Goal: Task Accomplishment & Management: Manage account settings

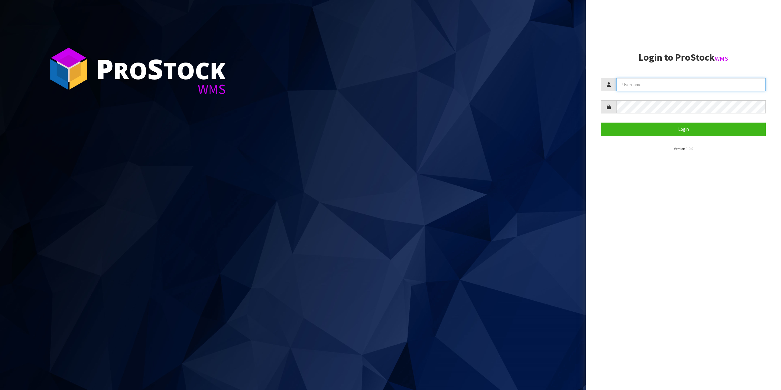
click at [697, 89] on input "text" at bounding box center [691, 84] width 150 height 13
type input "zubairmoolla"
click at [601, 123] on button "Login" at bounding box center [683, 129] width 165 height 13
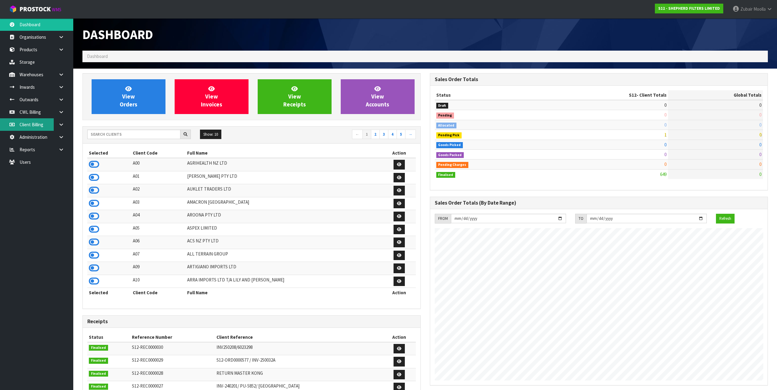
scroll to position [423, 347]
click at [132, 134] on input "text" at bounding box center [133, 134] width 93 height 9
click at [134, 131] on input "text" at bounding box center [133, 134] width 93 height 9
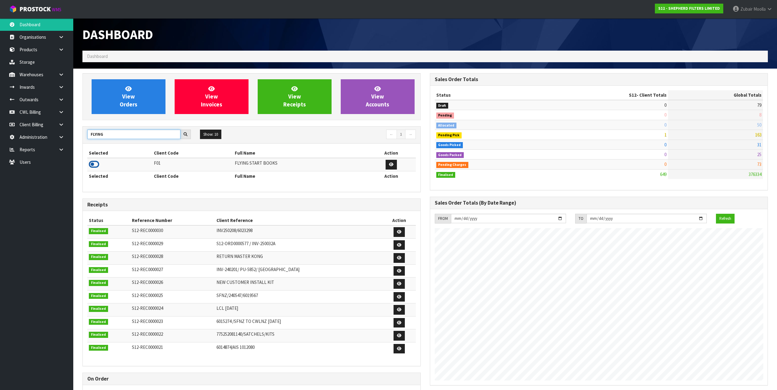
type input "FLYING"
drag, startPoint x: 99, startPoint y: 164, endPoint x: 147, endPoint y: 174, distance: 49.2
click at [98, 164] on icon at bounding box center [94, 164] width 10 height 9
click at [152, 175] on th "Client Code" at bounding box center [192, 176] width 81 height 10
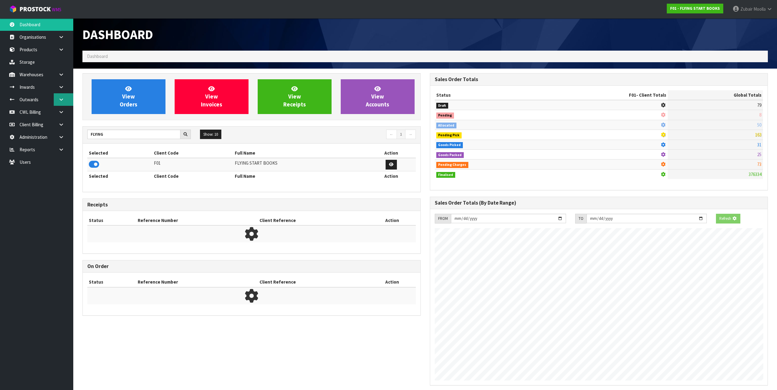
click at [64, 102] on link at bounding box center [64, 99] width 20 height 13
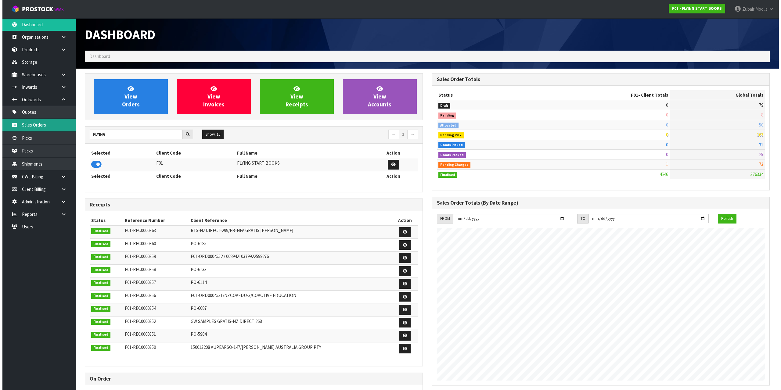
scroll to position [393, 347]
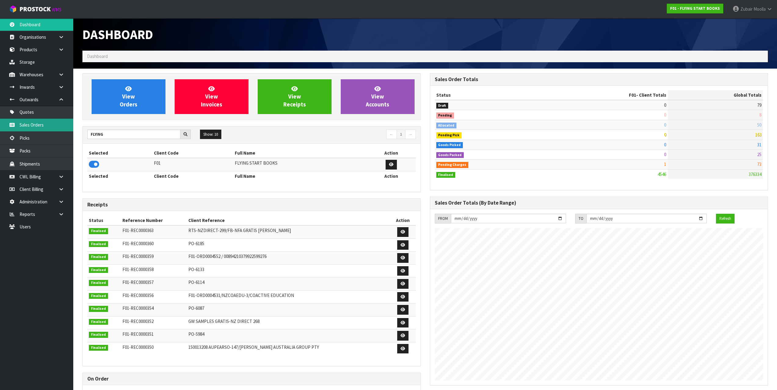
click at [49, 126] on link "Sales Orders" at bounding box center [36, 125] width 73 height 13
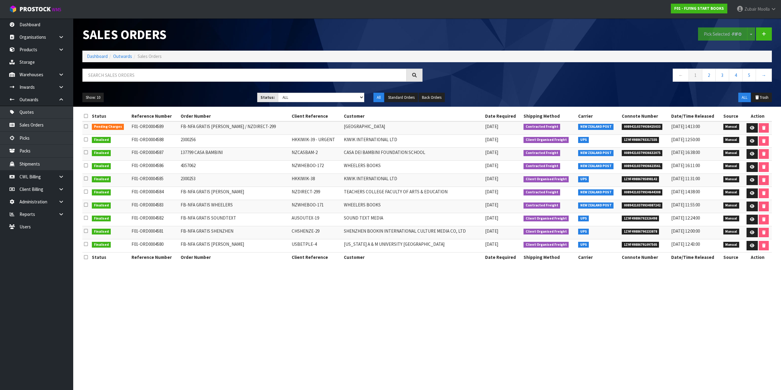
click at [251, 125] on td "FB-NFA GRATIS [PERSON_NAME] / NZDIRECT-299" at bounding box center [234, 127] width 111 height 13
click at [752, 129] on icon at bounding box center [752, 128] width 5 height 4
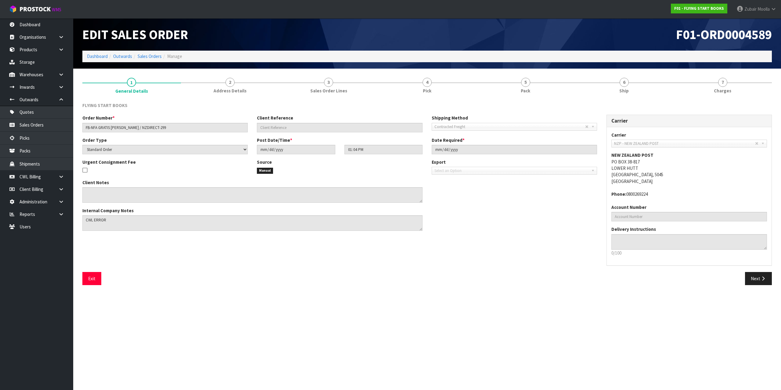
click at [361, 108] on div "FLYING START BOOKS" at bounding box center [427, 108] width 699 height 13
drag, startPoint x: 342, startPoint y: 88, endPoint x: 370, endPoint y: 69, distance: 33.5
click at [342, 88] on span "Sales Order Lines" at bounding box center [328, 91] width 37 height 6
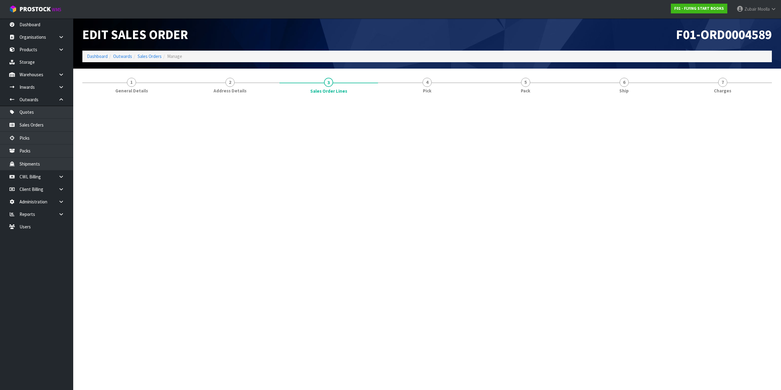
click at [389, 52] on ol "Dashboard Outwards Sales Orders Manage" at bounding box center [427, 56] width 690 height 11
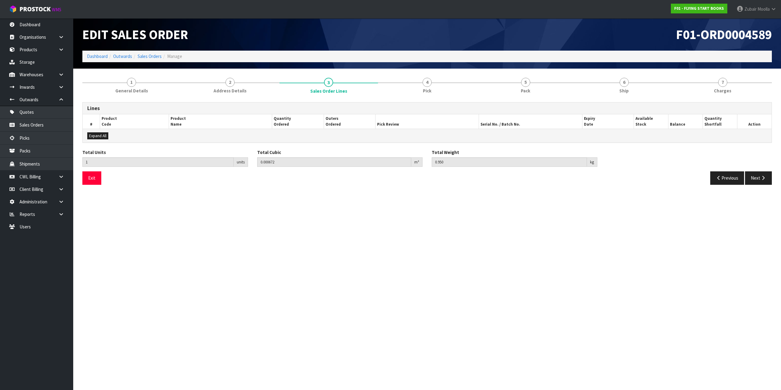
click at [389, 52] on ol "Dashboard Outwards Sales Orders Manage" at bounding box center [427, 56] width 690 height 11
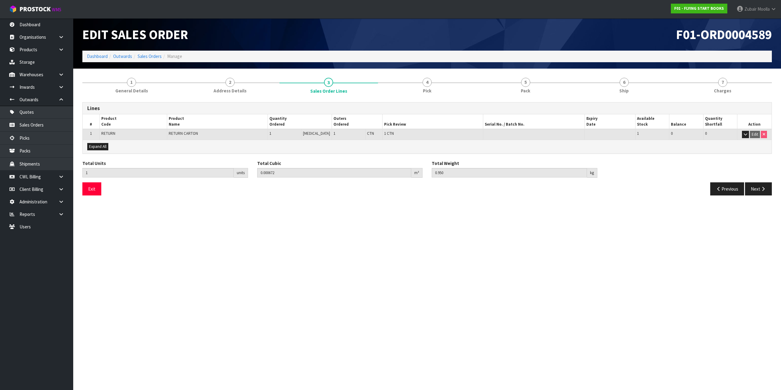
click at [386, 51] on ol "Dashboard Outwards Sales Orders Manage" at bounding box center [427, 56] width 690 height 11
